Goal: Task Accomplishment & Management: Use online tool/utility

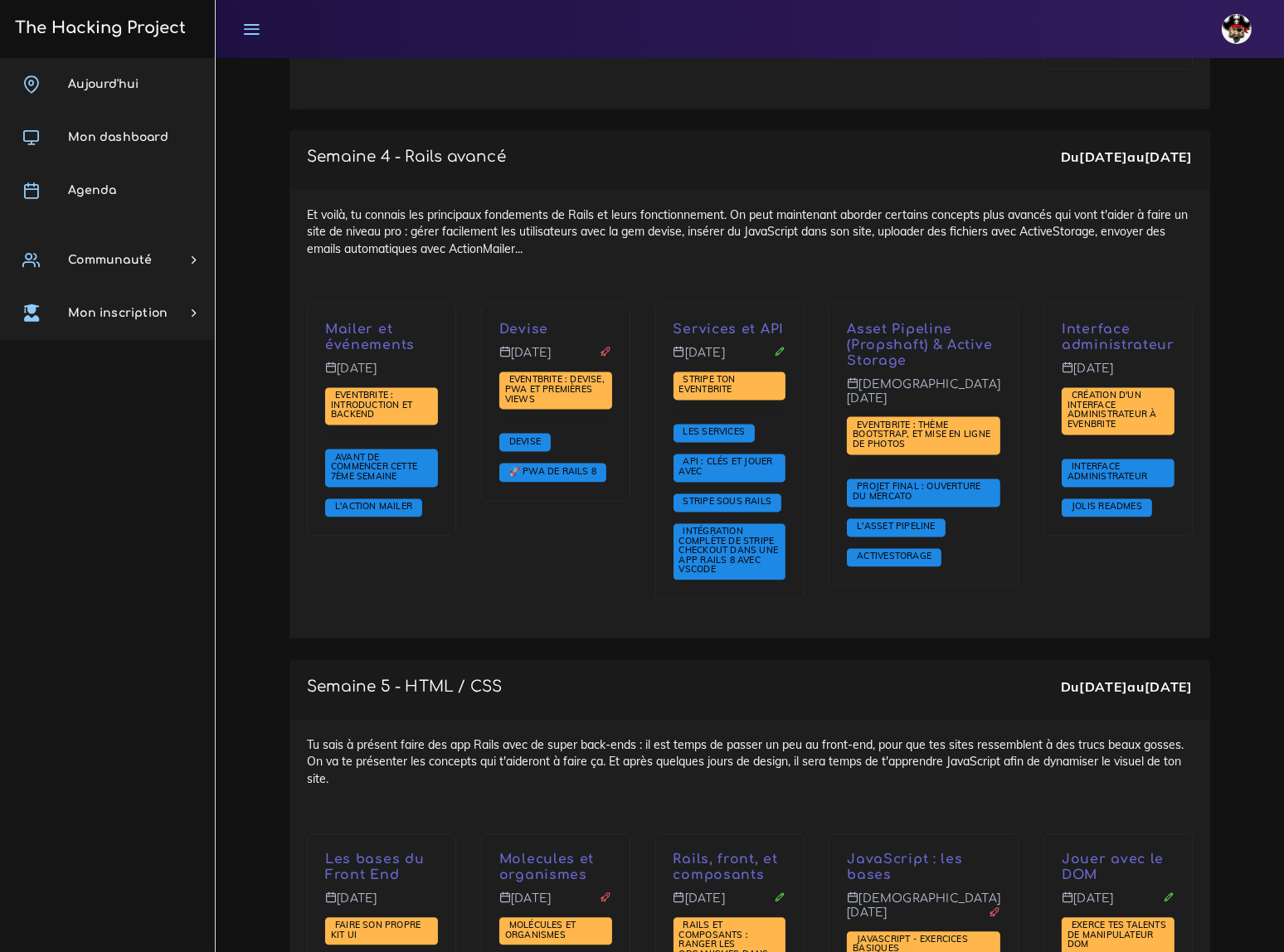
scroll to position [3802, 0]
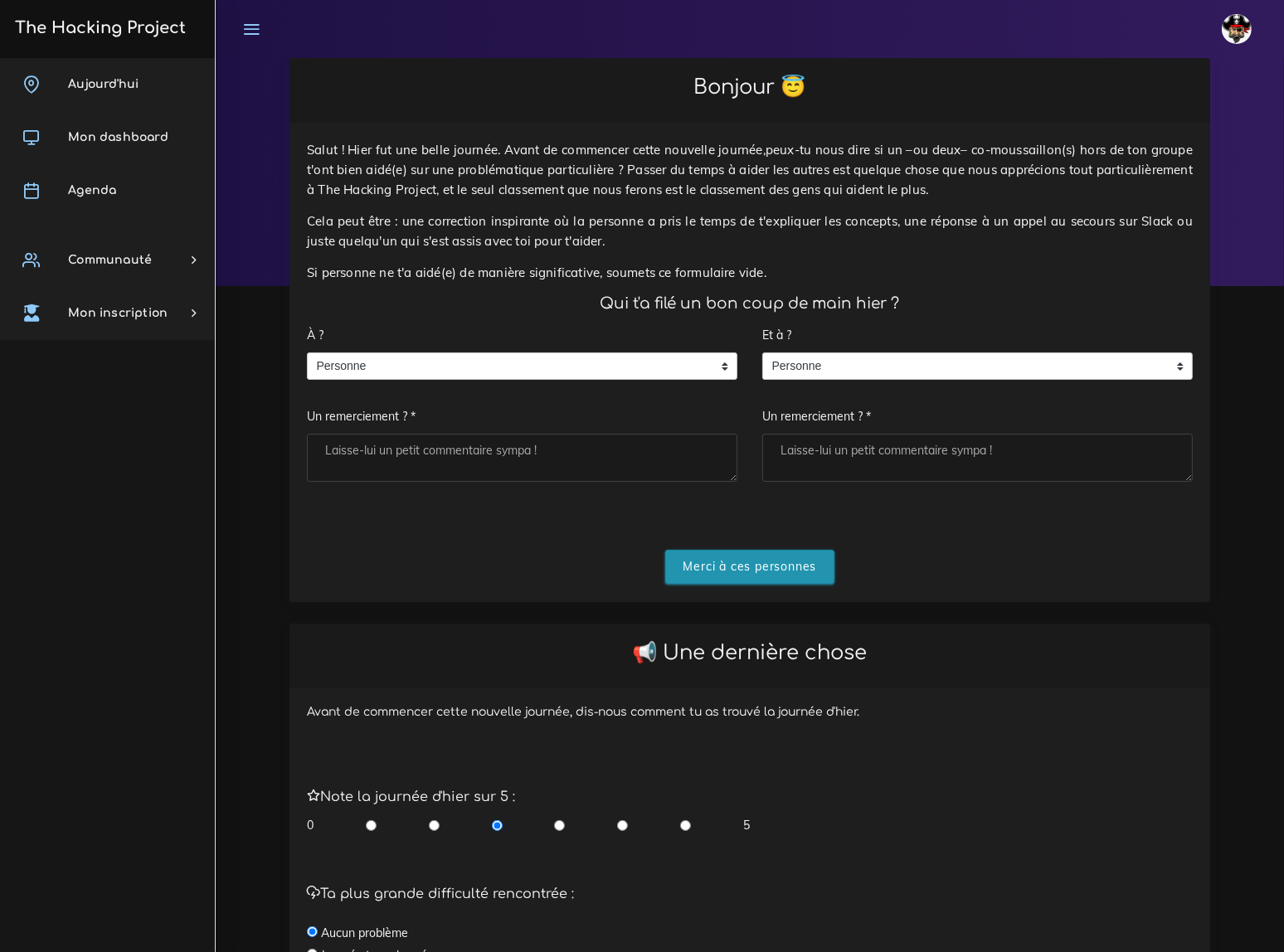
click at [736, 550] on input "Merci à ces personnes" at bounding box center [750, 567] width 170 height 34
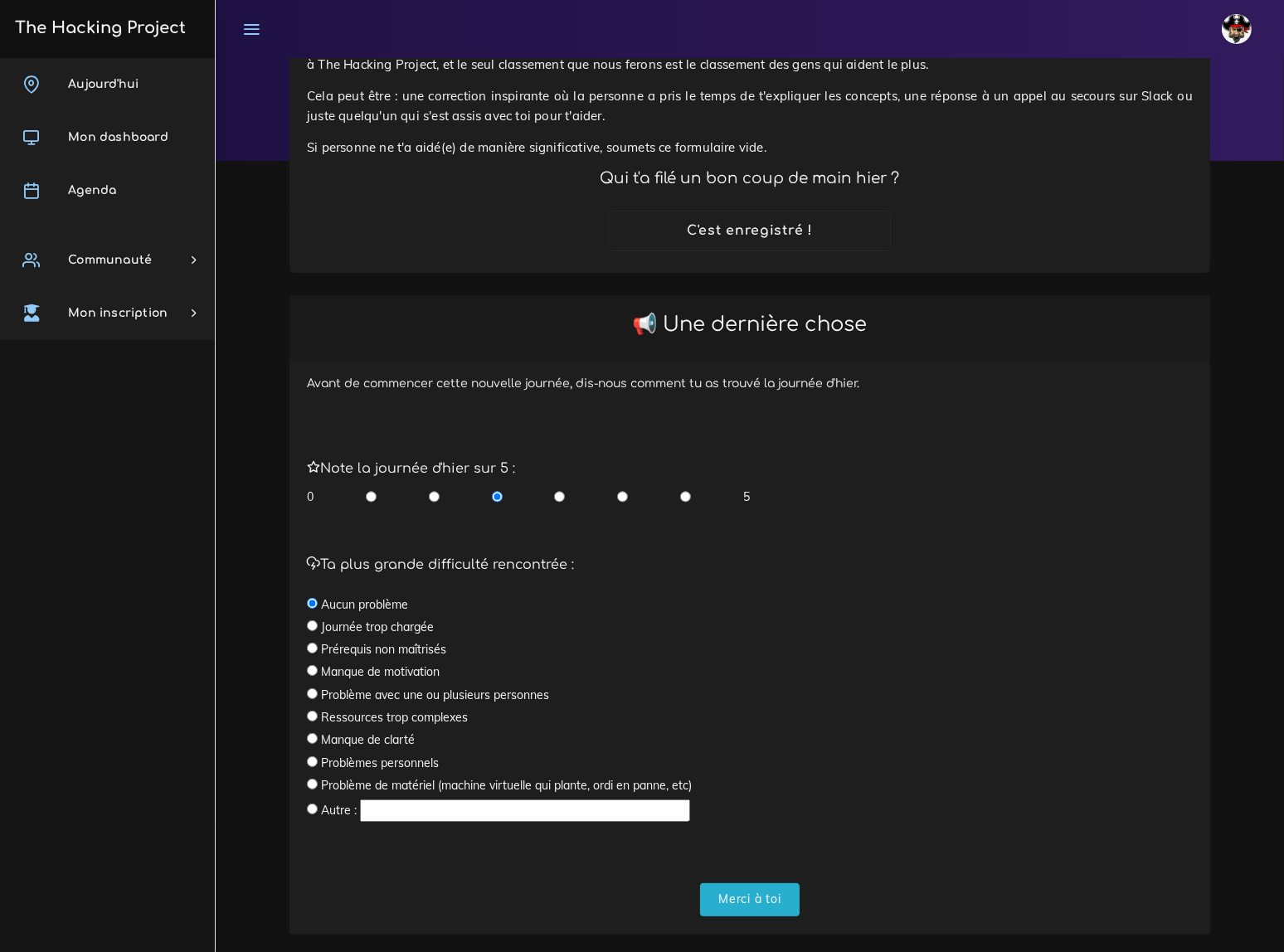
scroll to position [135, 0]
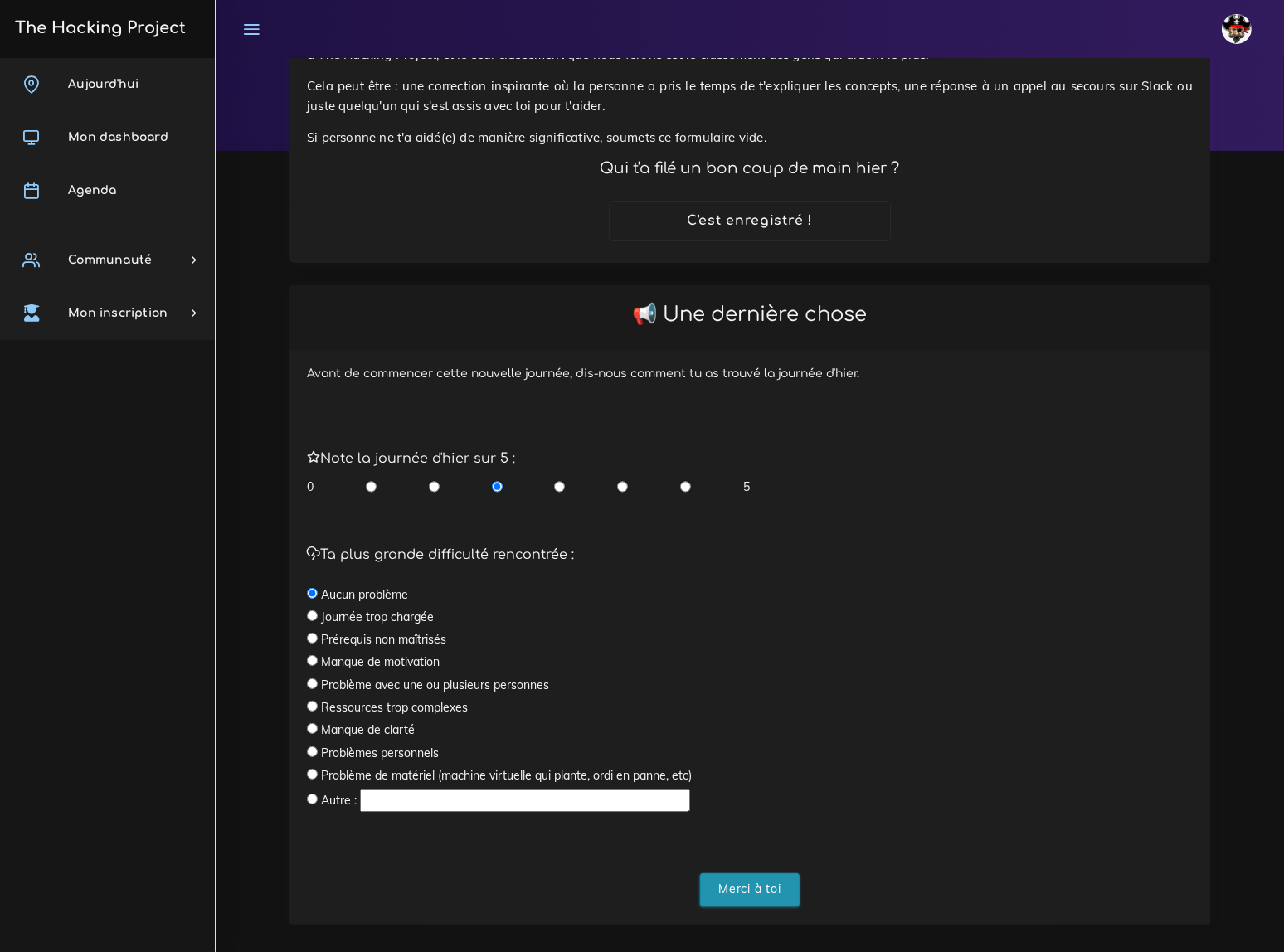
click at [746, 873] on input "Merci à toi" at bounding box center [749, 890] width 99 height 34
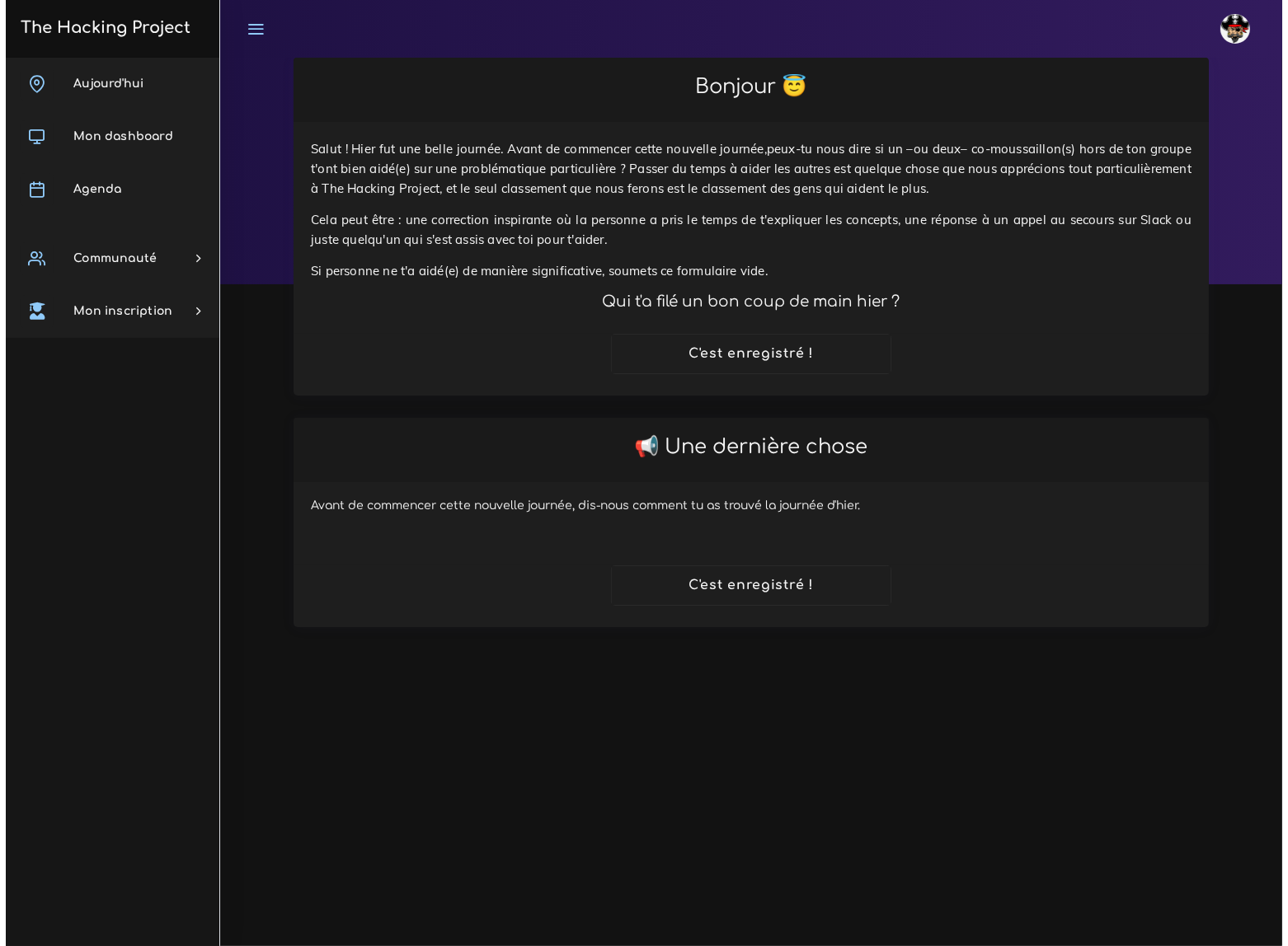
scroll to position [0, 0]
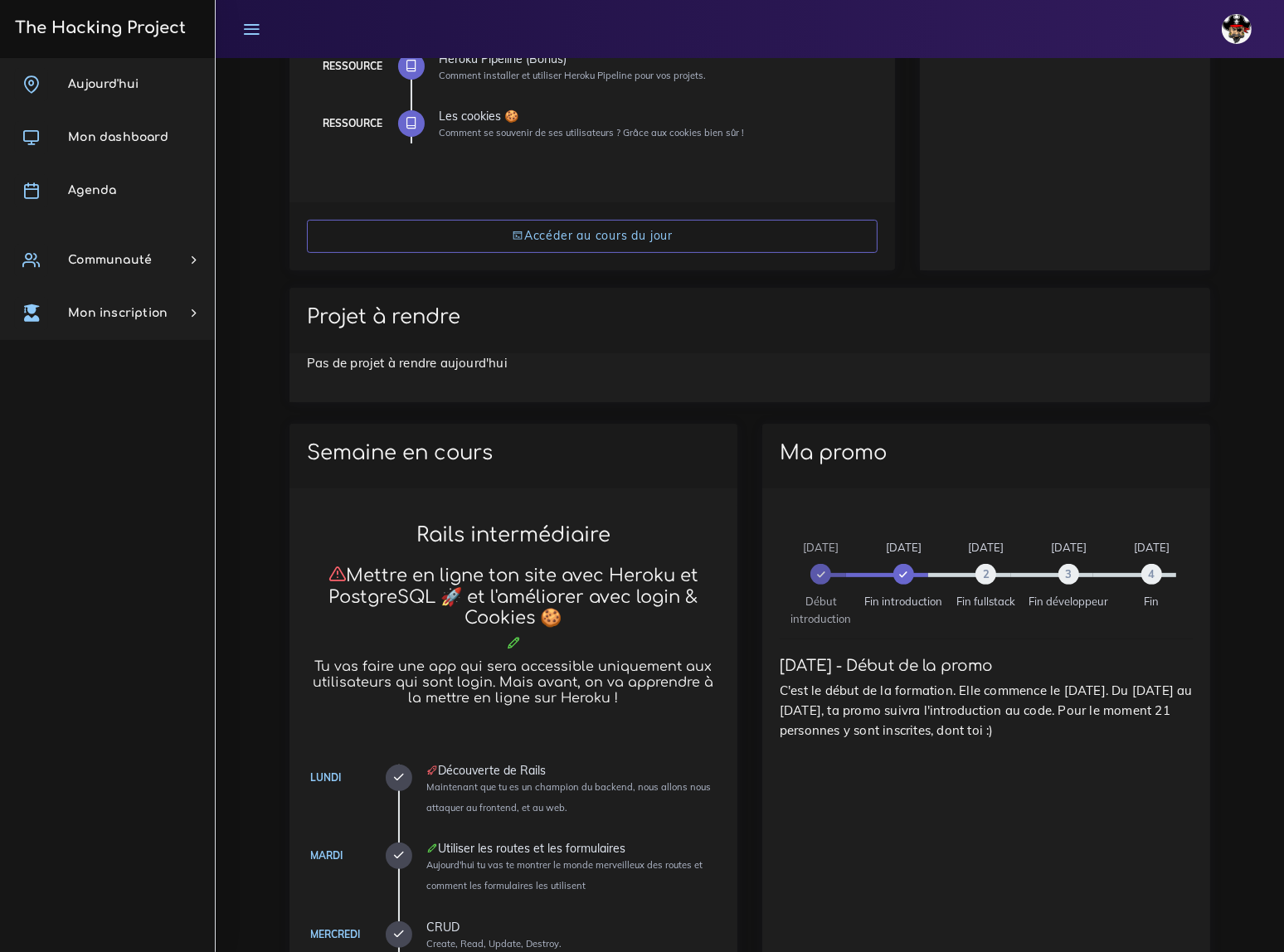
scroll to position [452, 0]
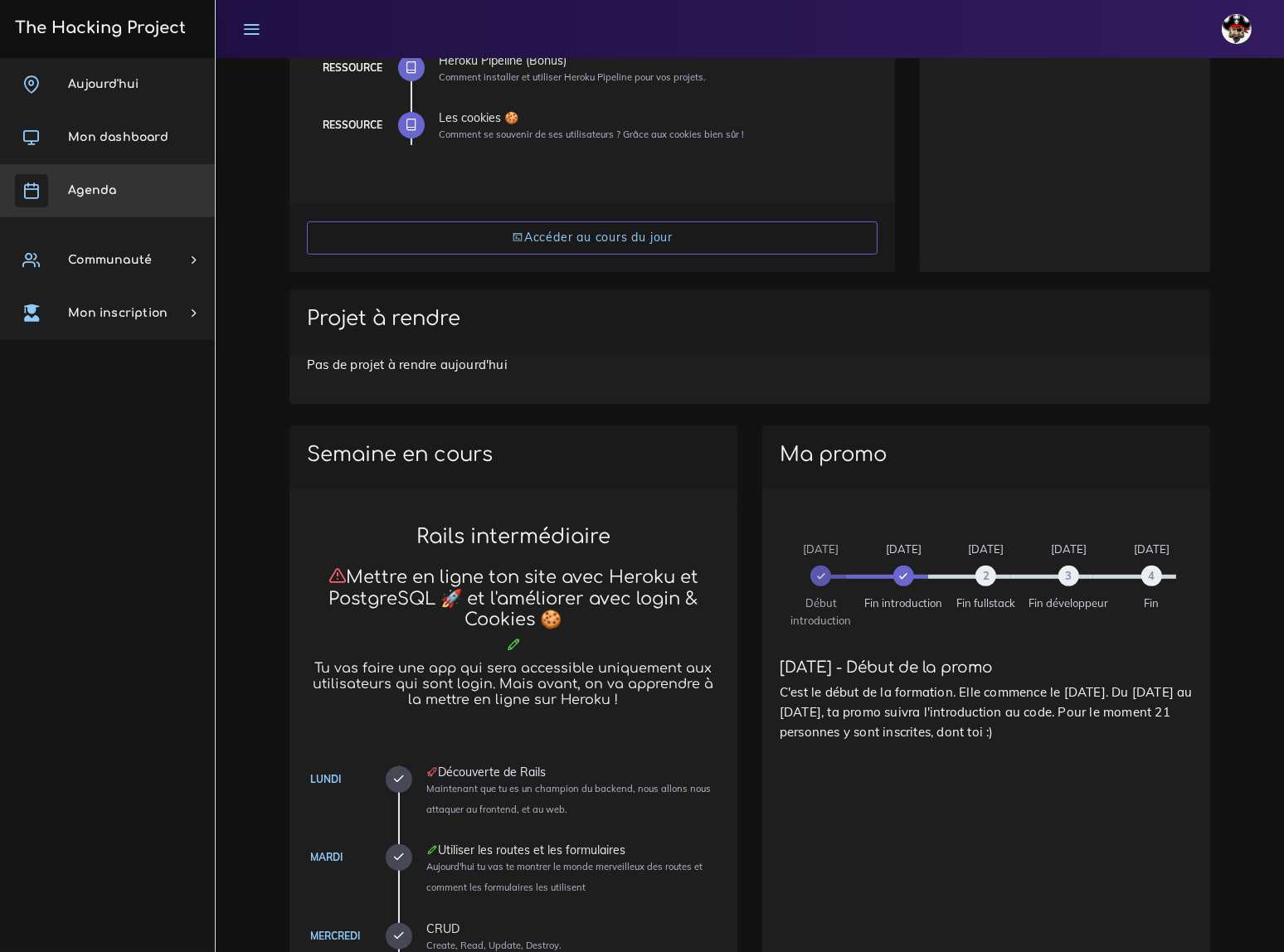
click at [92, 190] on span "Agenda" at bounding box center [92, 190] width 48 height 13
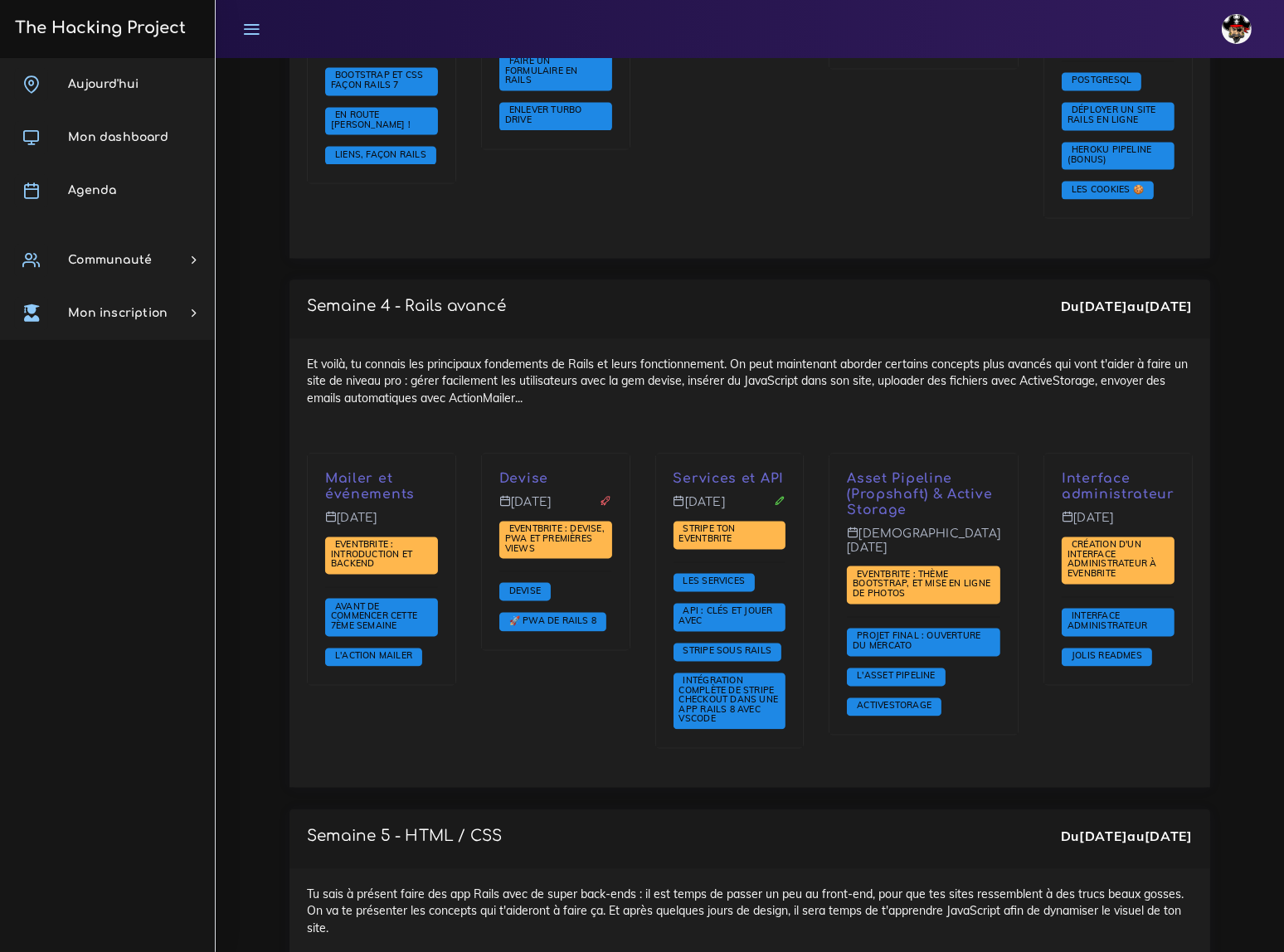
scroll to position [3693, 0]
